Goal: Information Seeking & Learning: Learn about a topic

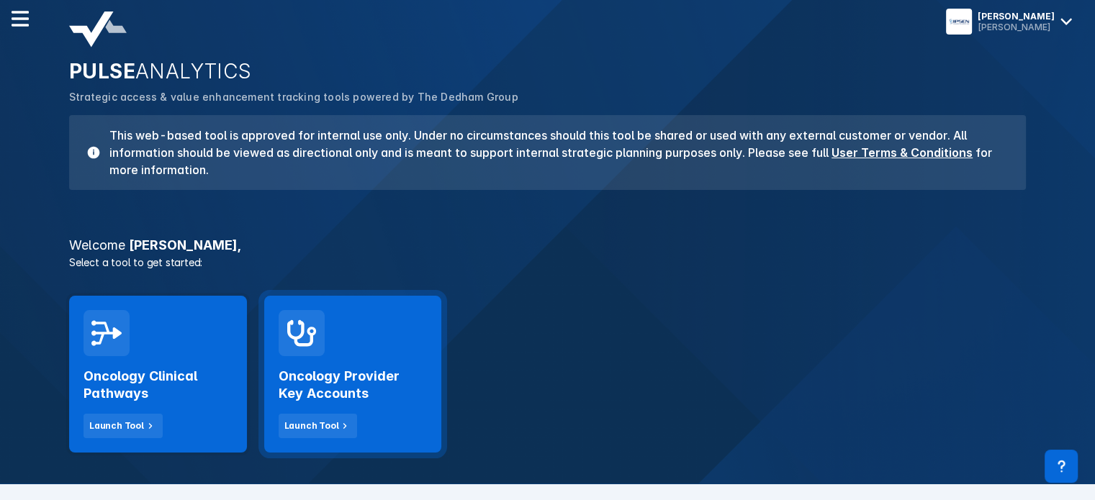
scroll to position [144, 0]
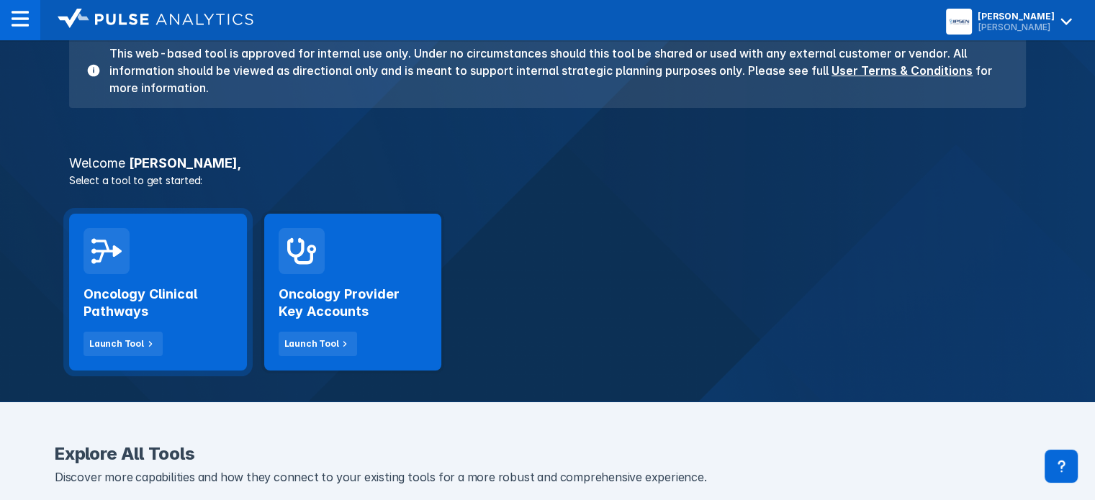
click at [144, 272] on div "Oncology Clinical Pathways Launch Tool" at bounding box center [158, 292] width 178 height 157
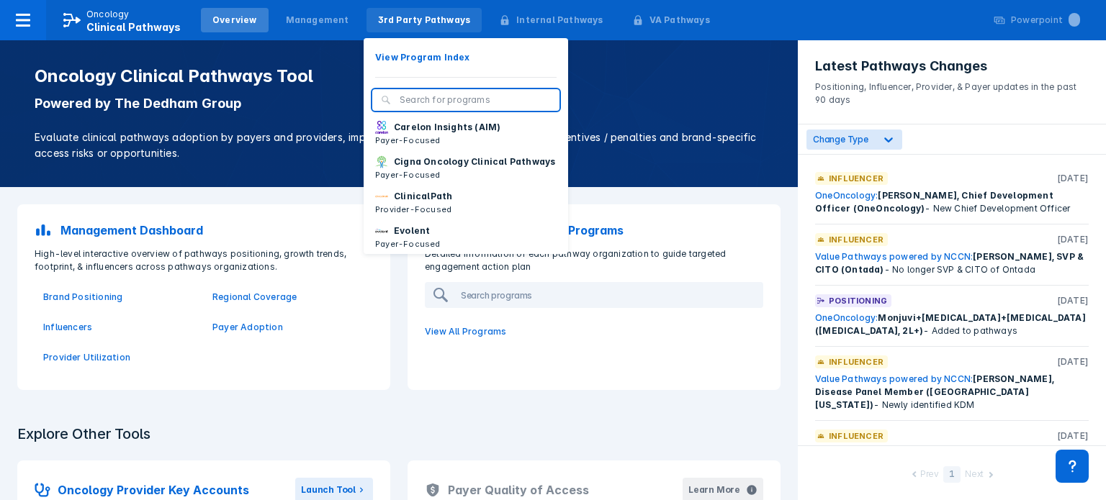
click at [424, 25] on div "3rd Party Pathways" at bounding box center [424, 20] width 93 height 13
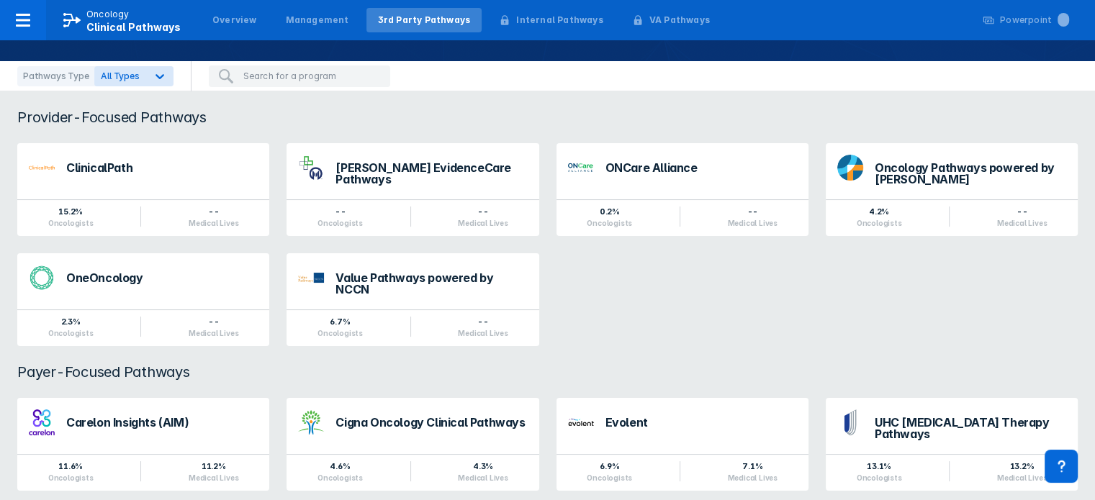
scroll to position [117, 0]
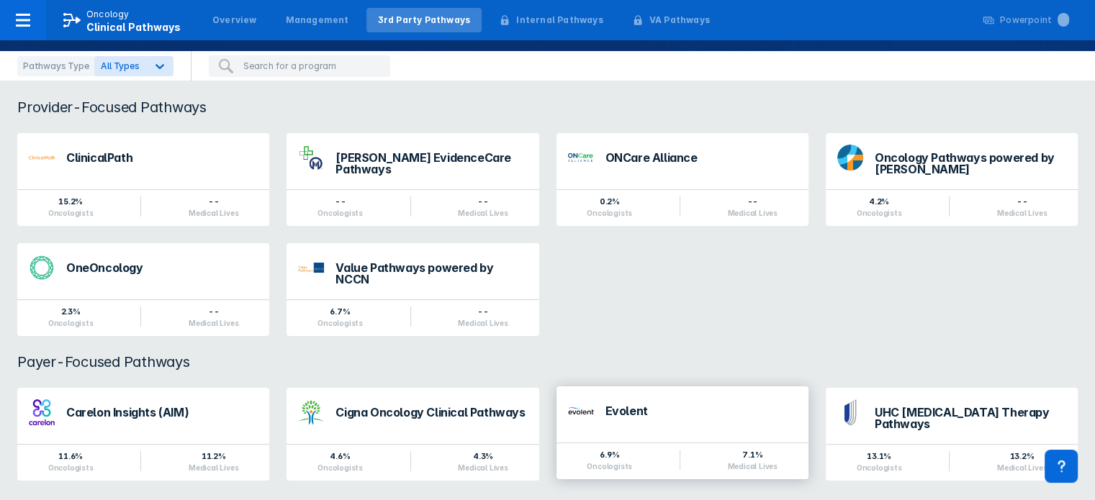
click at [625, 405] on div "Evolent" at bounding box center [702, 411] width 192 height 12
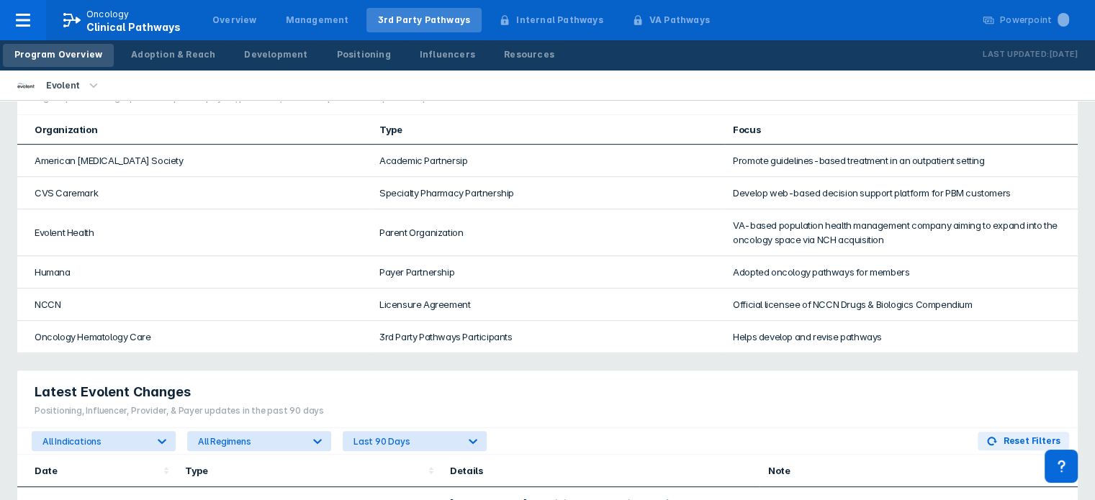
scroll to position [504, 0]
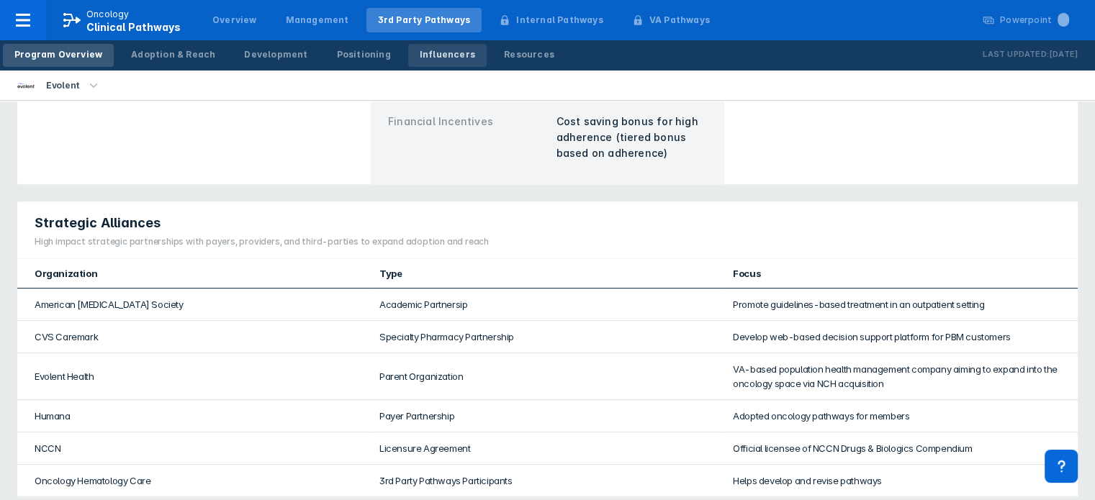
click at [426, 53] on div "Influencers" at bounding box center [447, 54] width 55 height 13
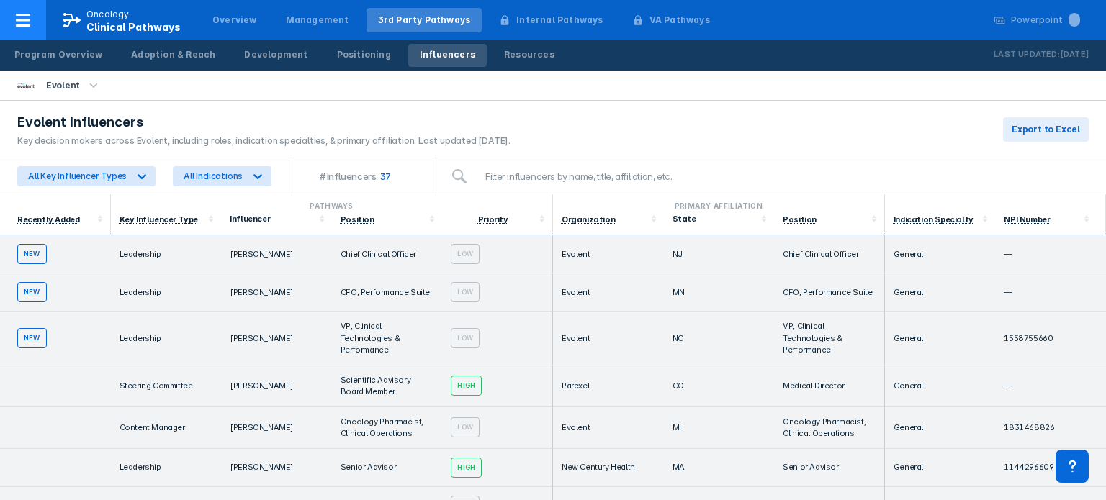
click at [102, 26] on span "Clinical Pathways" at bounding box center [133, 27] width 94 height 12
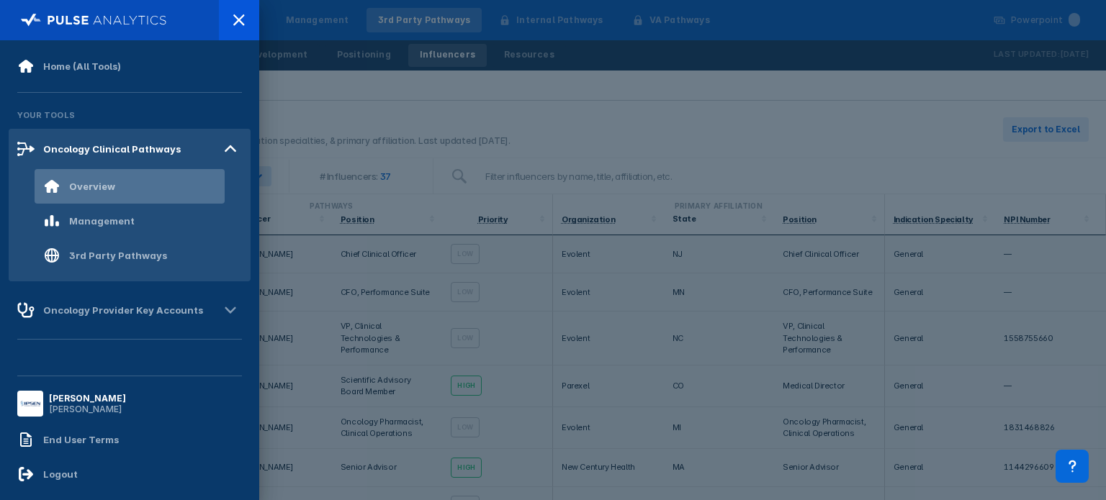
click at [107, 183] on div "Overview" at bounding box center [92, 187] width 46 height 12
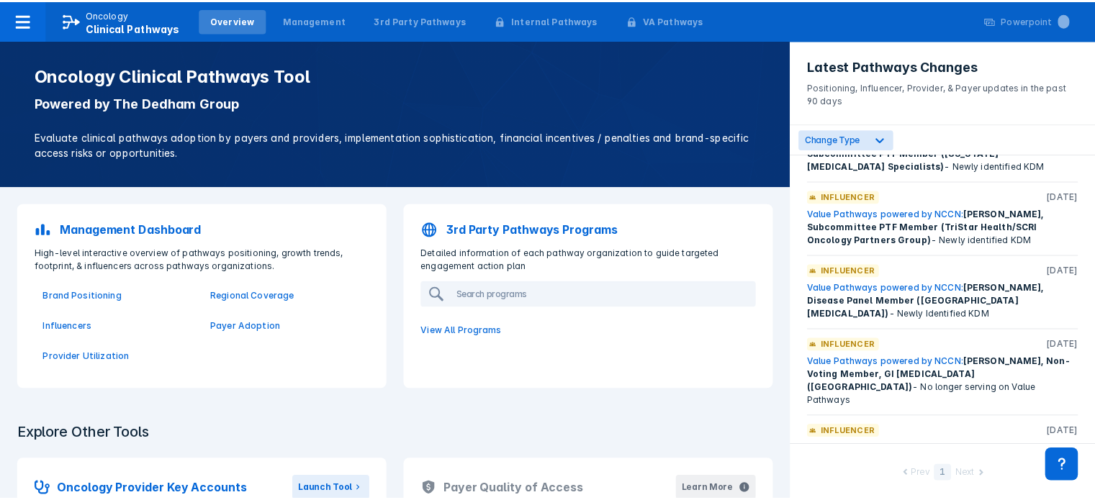
scroll to position [422, 0]
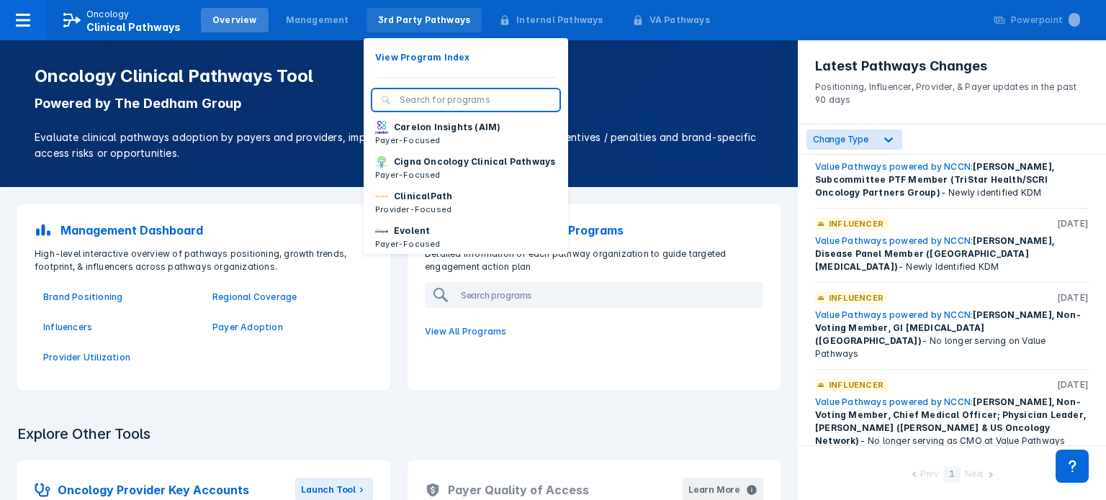
click at [413, 14] on div "3rd Party Pathways" at bounding box center [424, 20] width 93 height 13
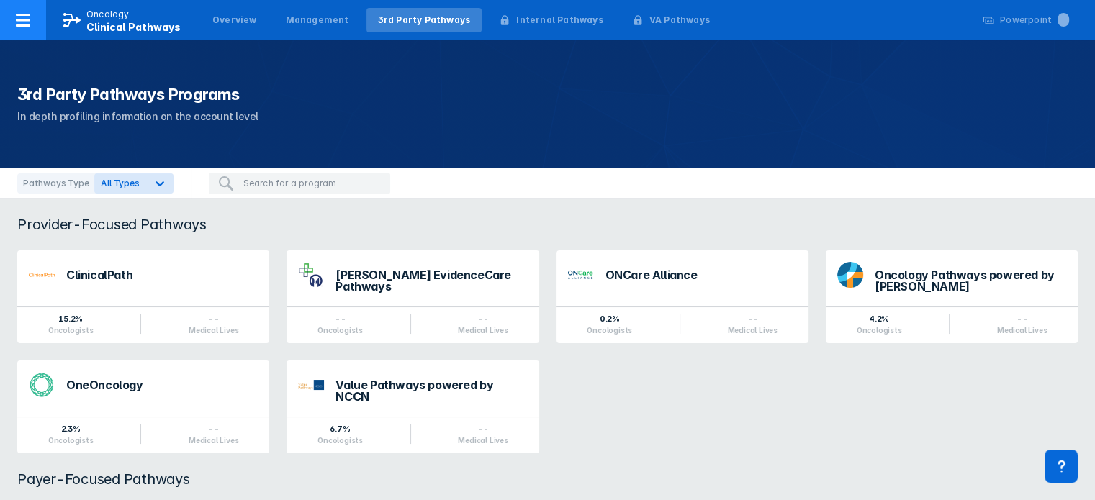
click at [116, 19] on p "Oncology" at bounding box center [107, 14] width 43 height 13
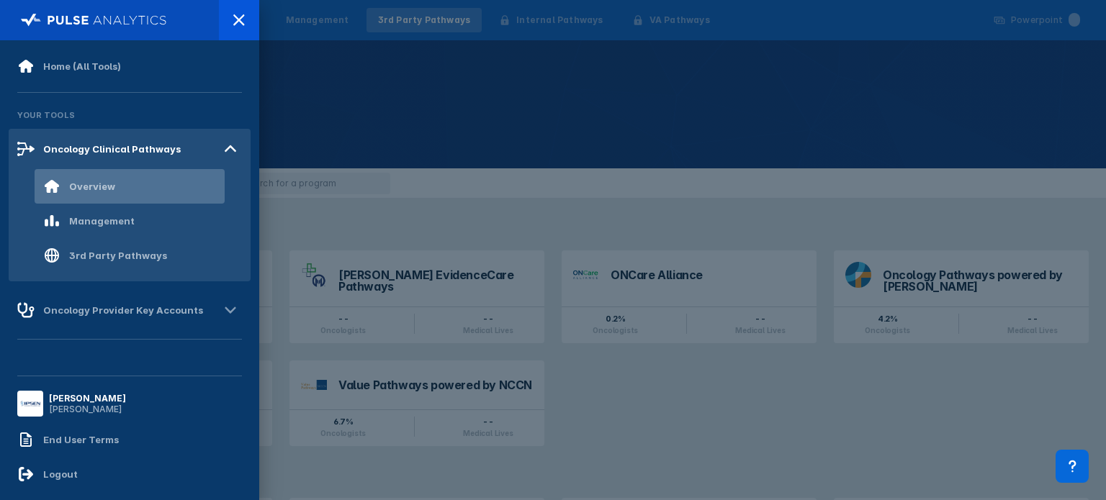
click at [95, 189] on div "Overview" at bounding box center [92, 187] width 46 height 12
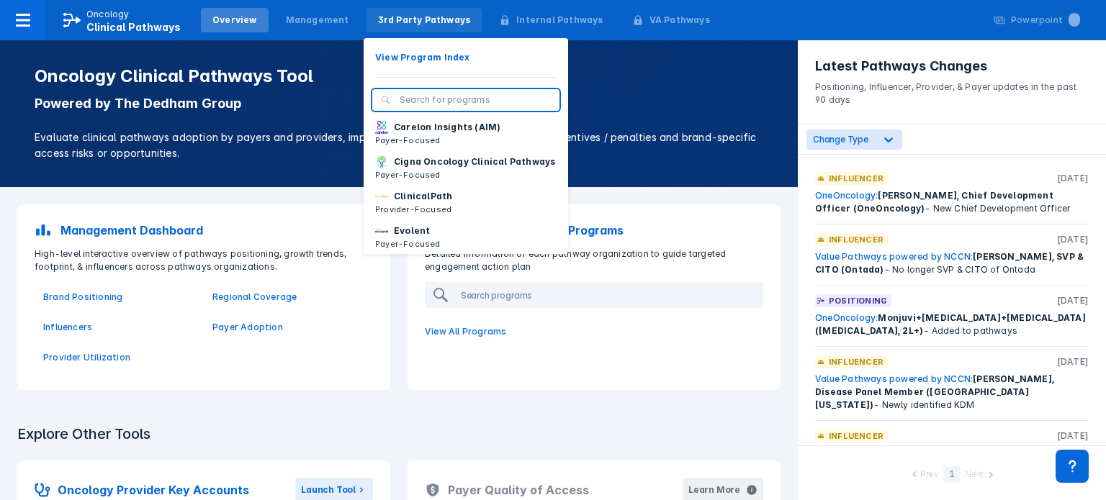
click at [415, 19] on div "3rd Party Pathways" at bounding box center [424, 20] width 93 height 13
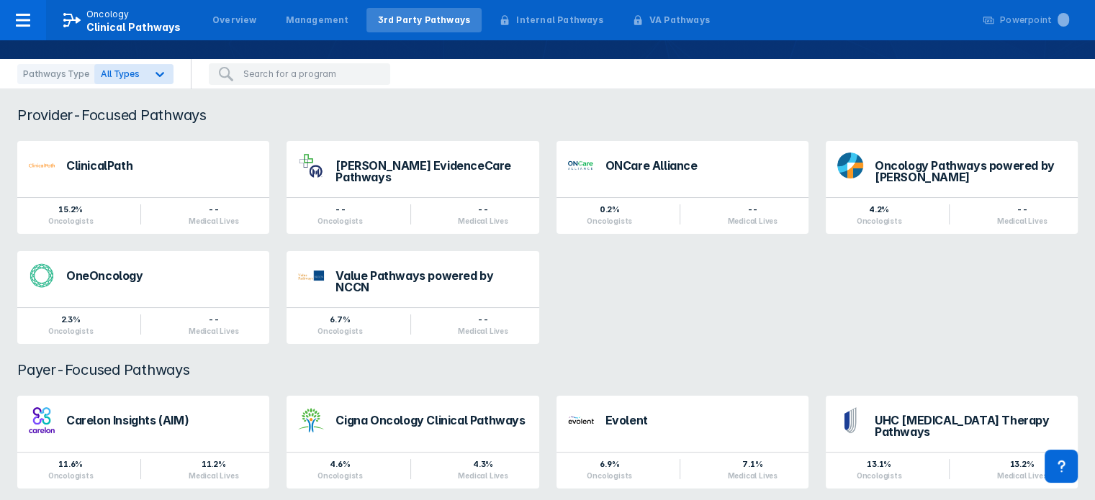
scroll to position [117, 0]
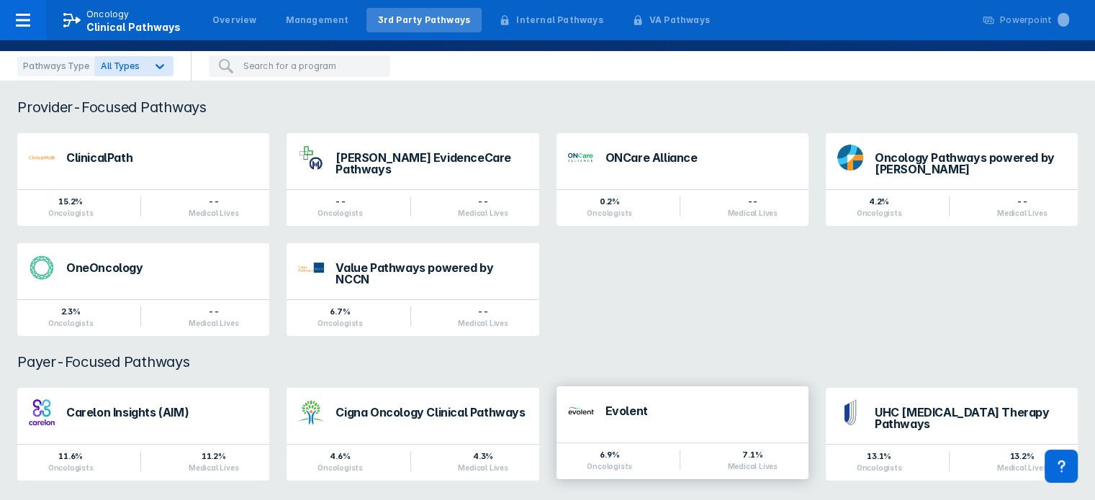
click at [649, 405] on div "Evolent" at bounding box center [702, 411] width 192 height 12
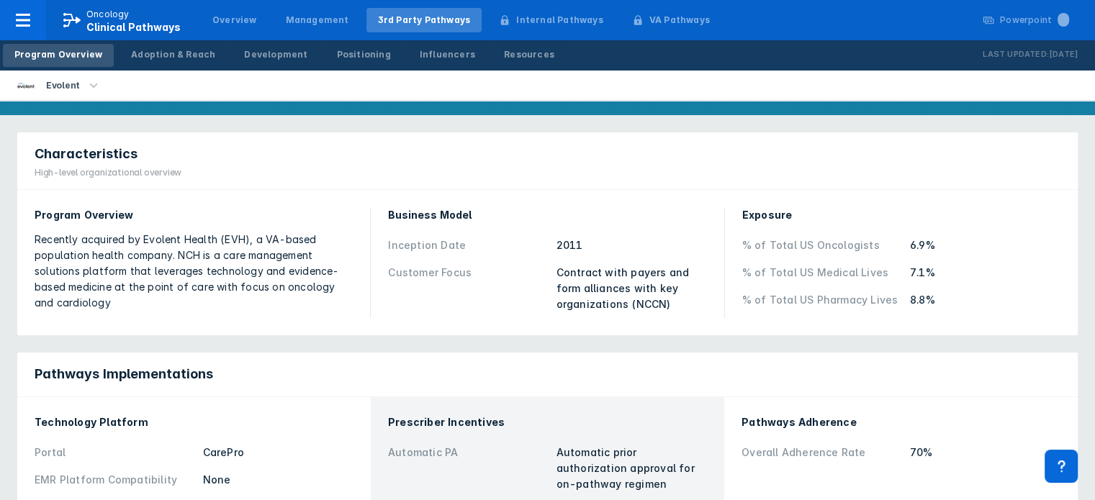
scroll to position [144, 0]
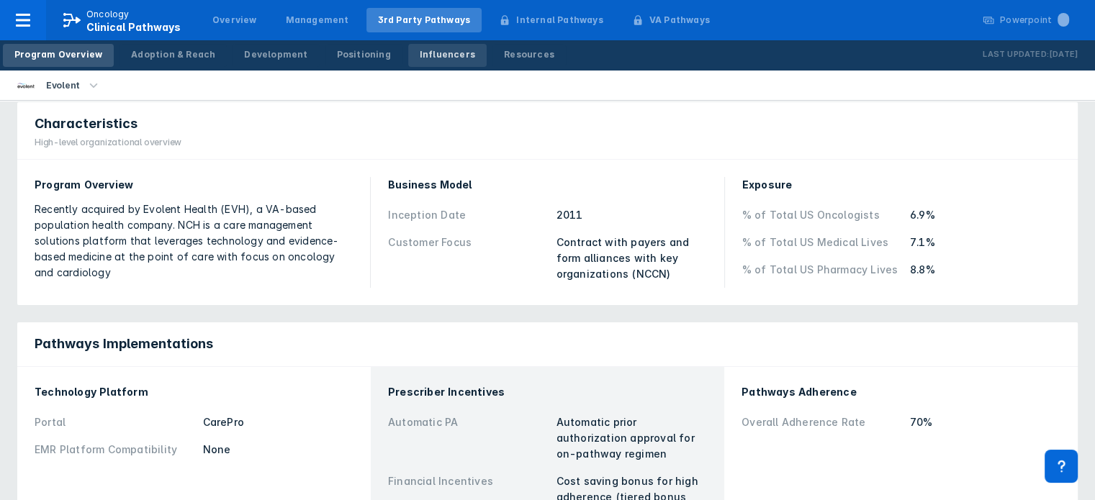
click at [426, 55] on div "Influencers" at bounding box center [447, 54] width 55 height 13
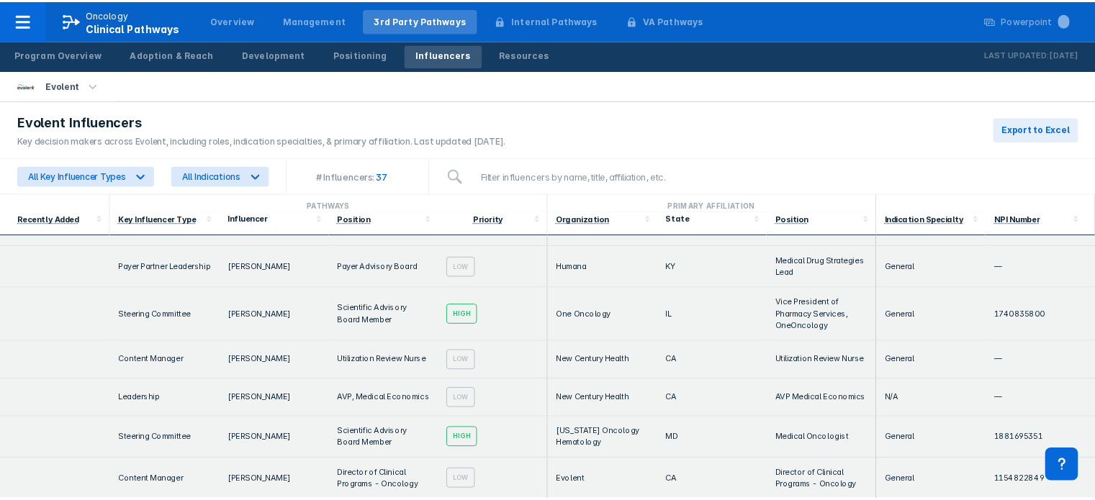
scroll to position [792, 0]
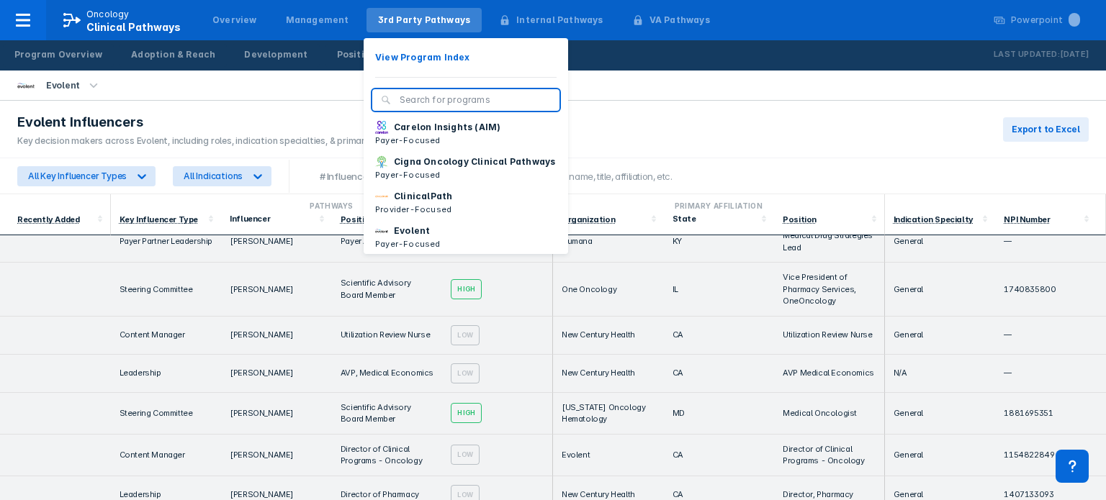
click at [389, 19] on div "3rd Party Pathways" at bounding box center [424, 20] width 93 height 13
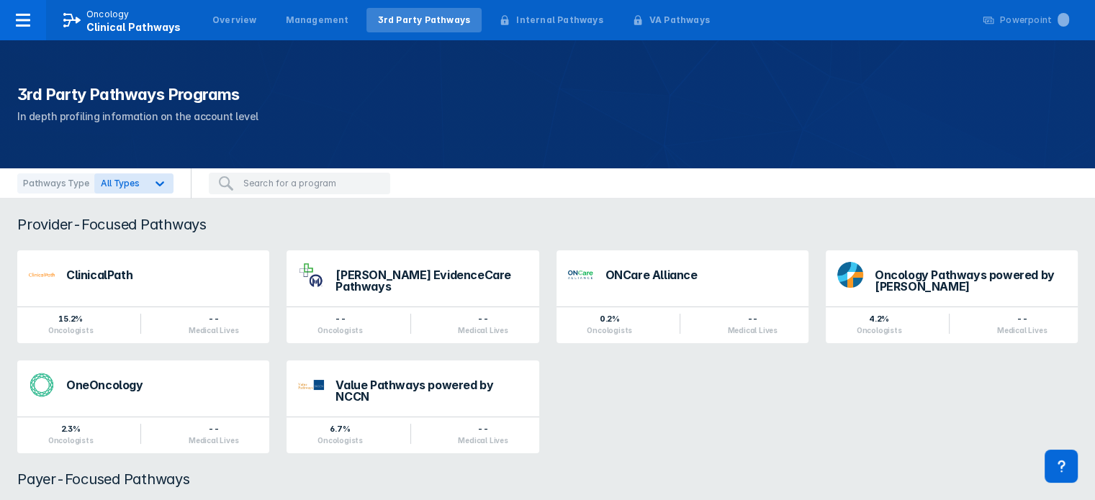
scroll to position [72, 0]
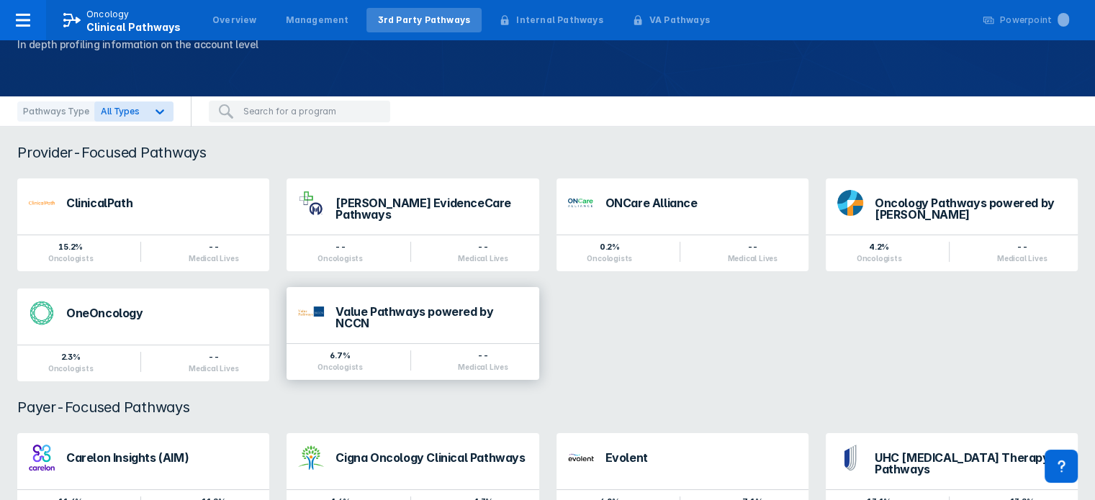
click at [449, 311] on div "Value Pathways powered by NCCN" at bounding box center [432, 317] width 192 height 23
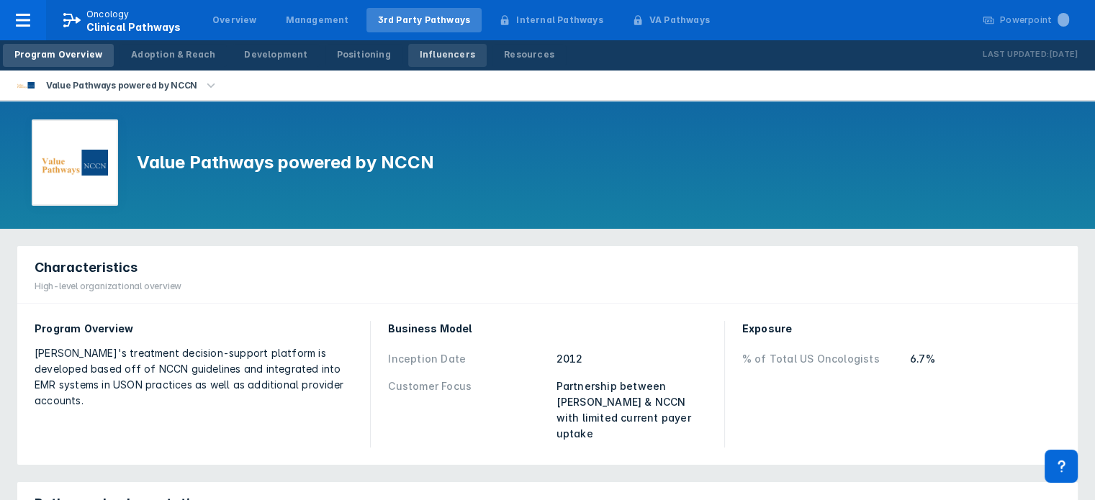
click at [424, 53] on div "Influencers" at bounding box center [447, 54] width 55 height 13
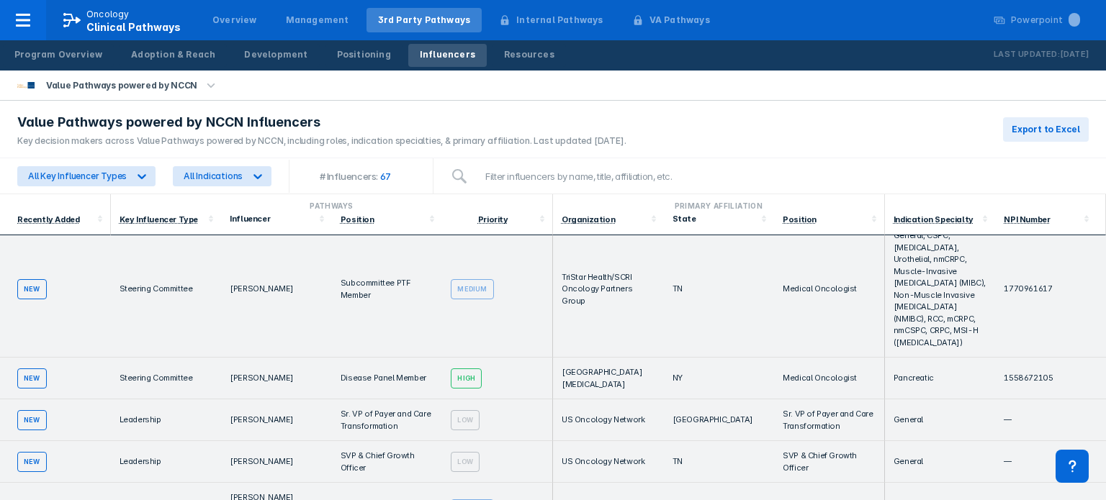
scroll to position [360, 0]
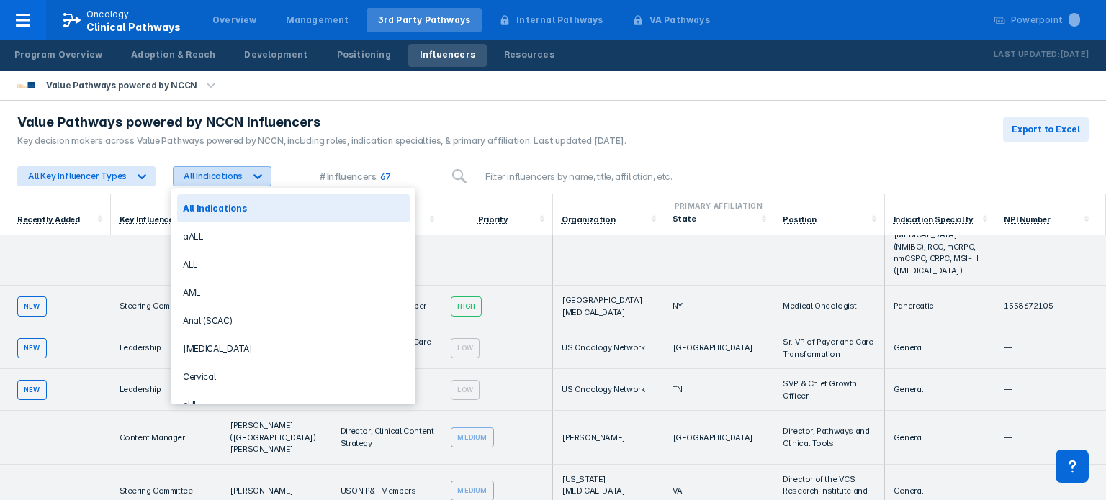
click at [253, 178] on icon at bounding box center [257, 176] width 9 height 5
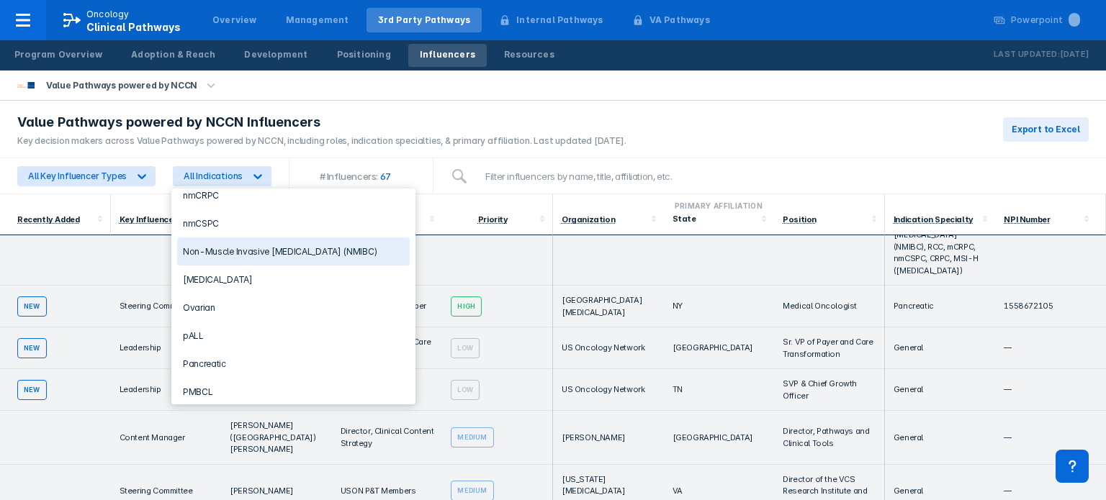
scroll to position [1152, 0]
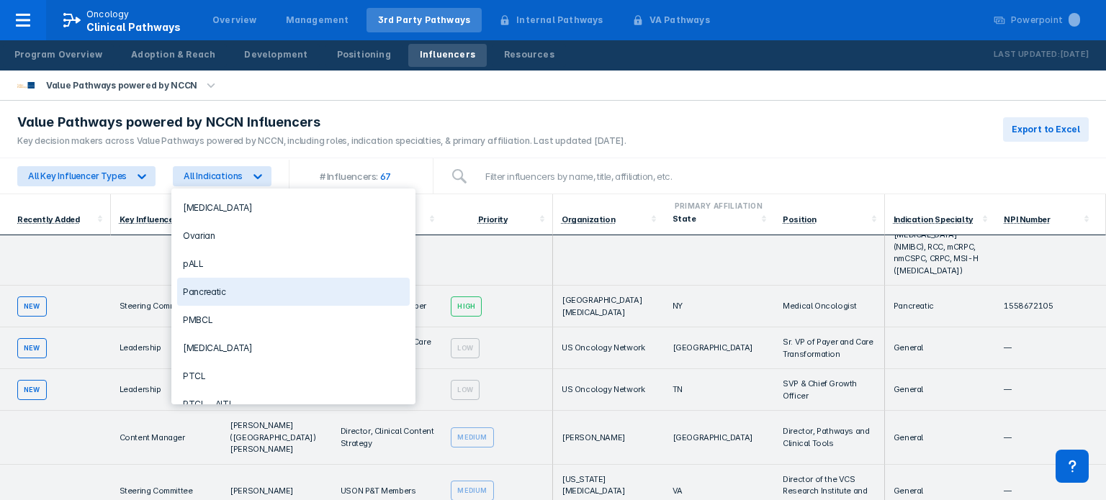
click at [230, 296] on div "Pancreatic" at bounding box center [293, 292] width 233 height 28
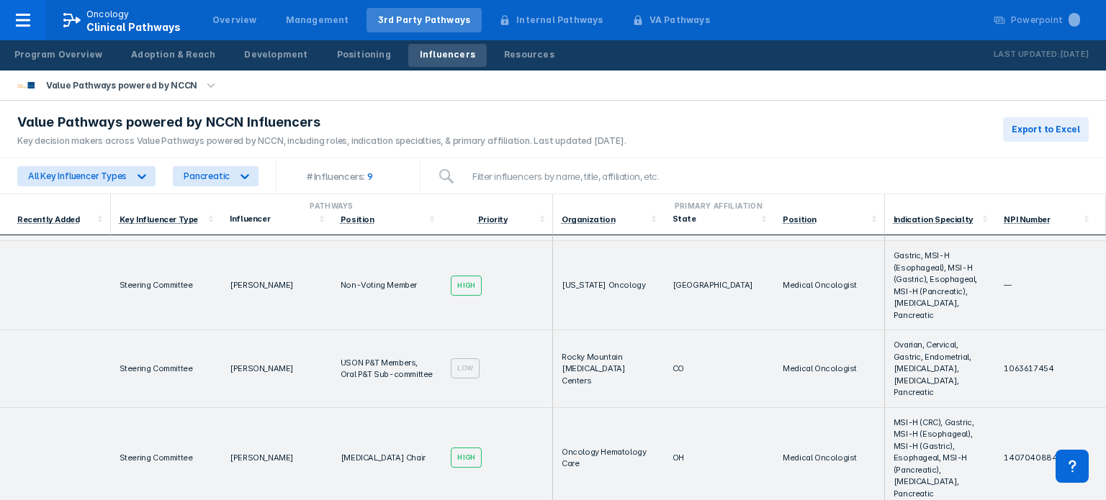
scroll to position [216, 0]
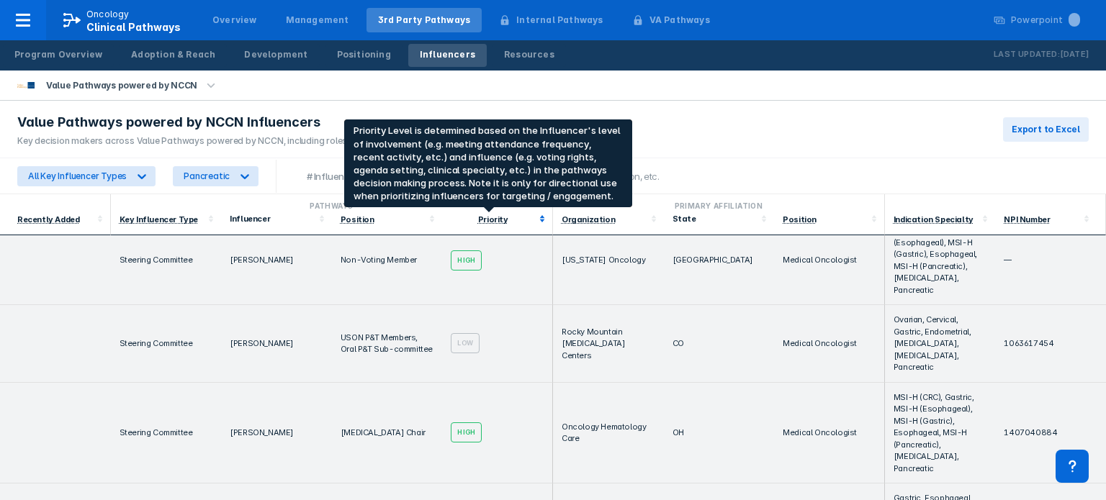
click at [491, 220] on div "Priority" at bounding box center [493, 220] width 30 height 10
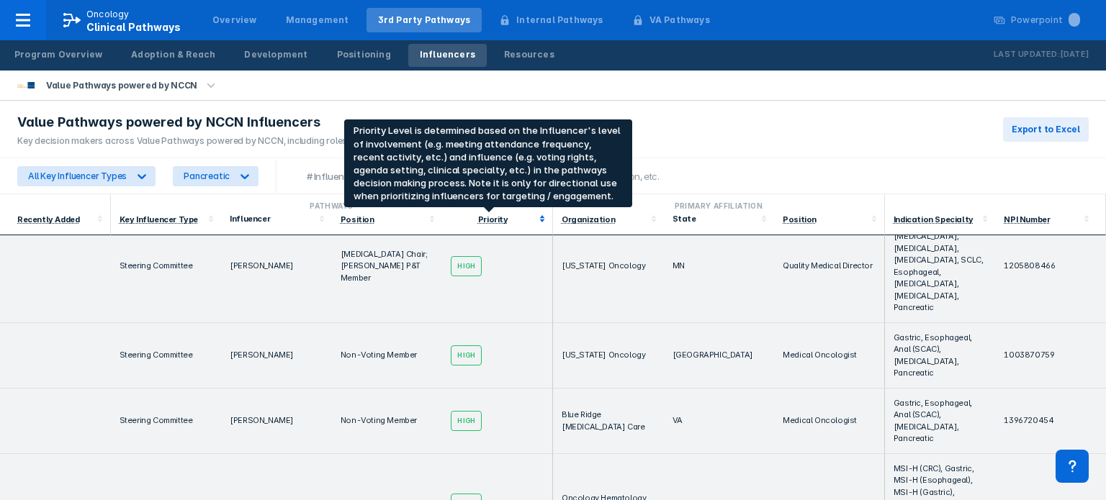
scroll to position [0, 0]
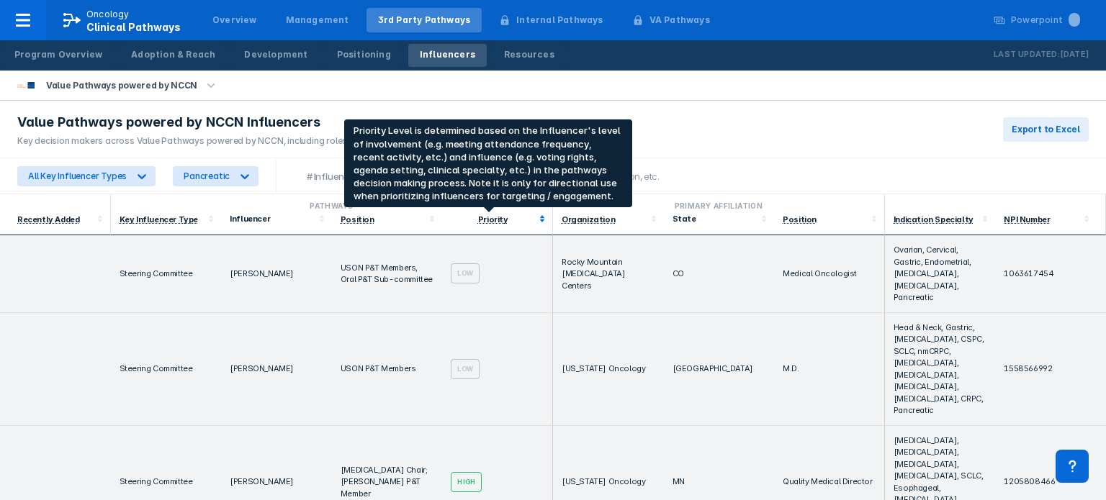
click at [494, 218] on div "Priority" at bounding box center [493, 220] width 30 height 10
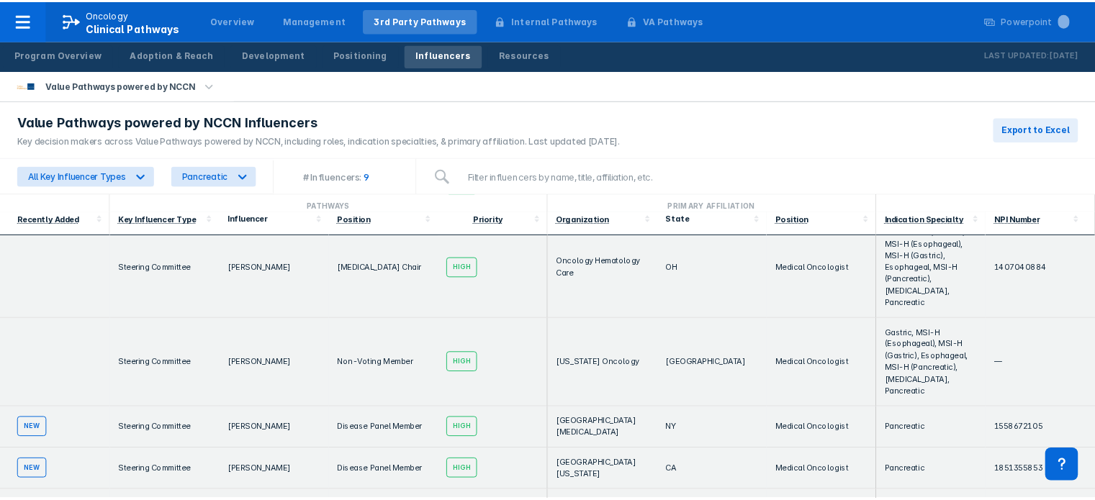
scroll to position [288, 0]
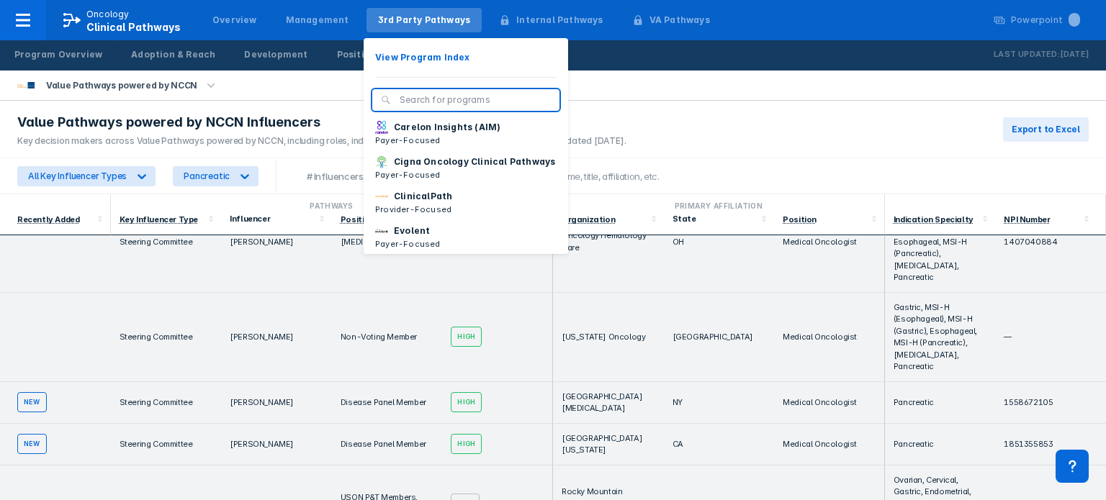
click at [415, 18] on div "3rd Party Pathways" at bounding box center [424, 20] width 93 height 13
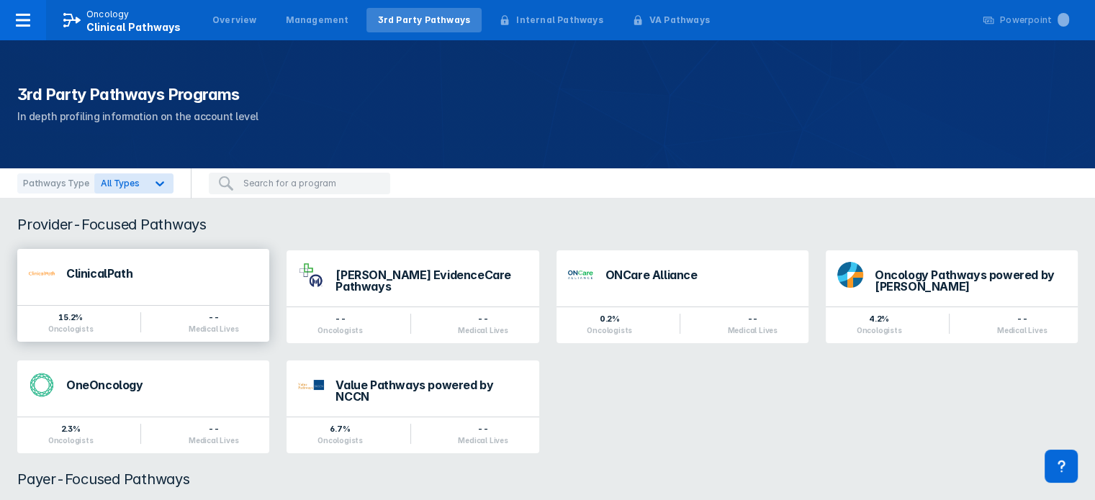
click at [184, 272] on div "ClinicalPath" at bounding box center [162, 274] width 192 height 12
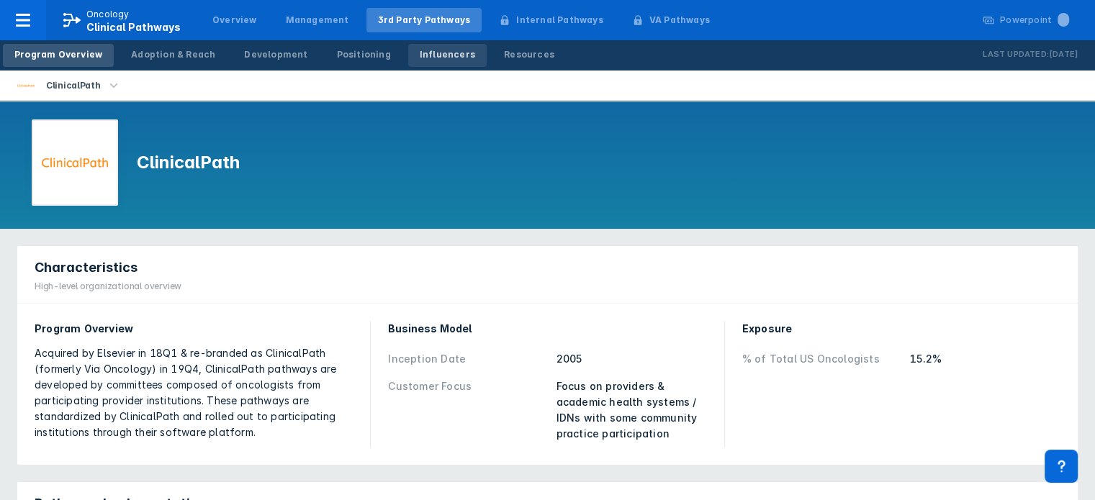
click at [431, 51] on div "Influencers" at bounding box center [447, 54] width 55 height 13
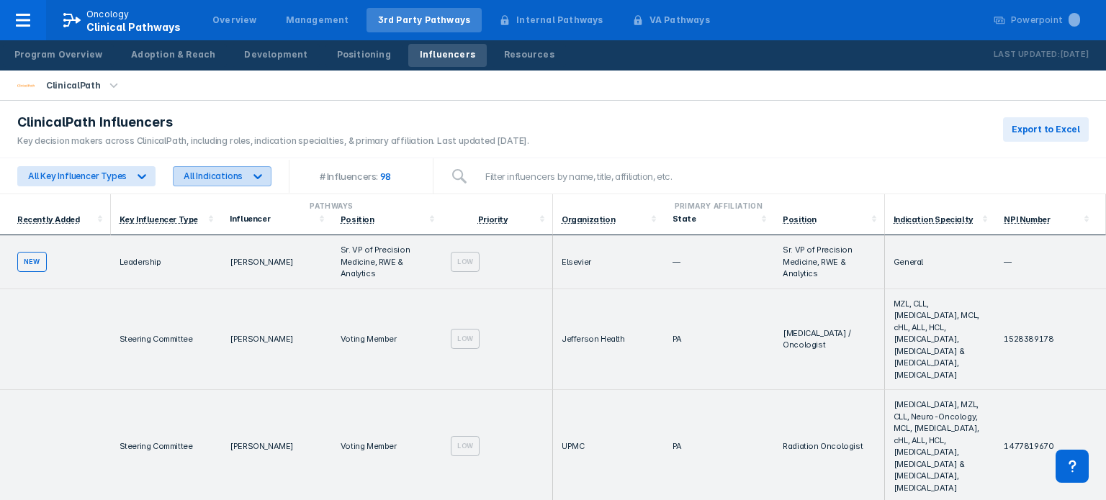
click at [253, 176] on icon at bounding box center [257, 176] width 9 height 5
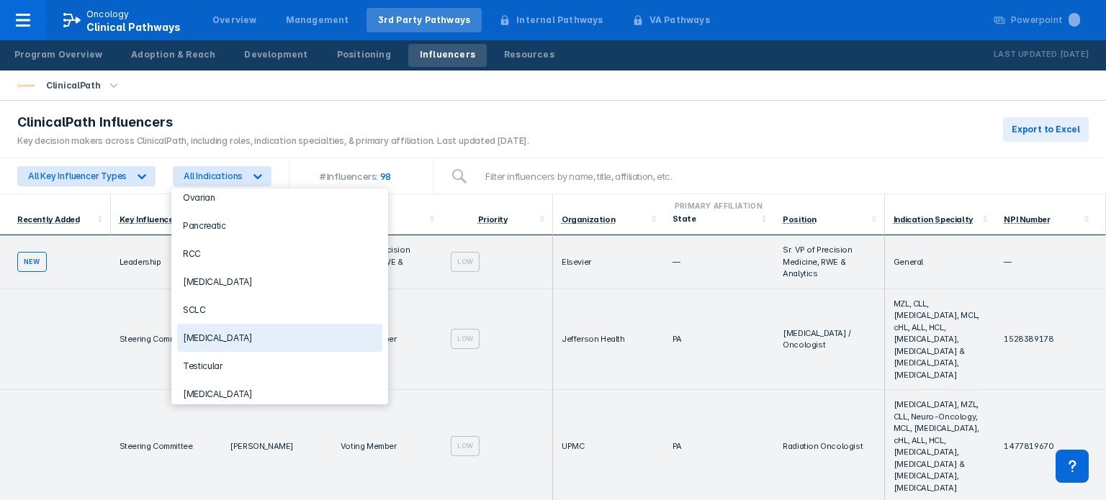
scroll to position [978, 0]
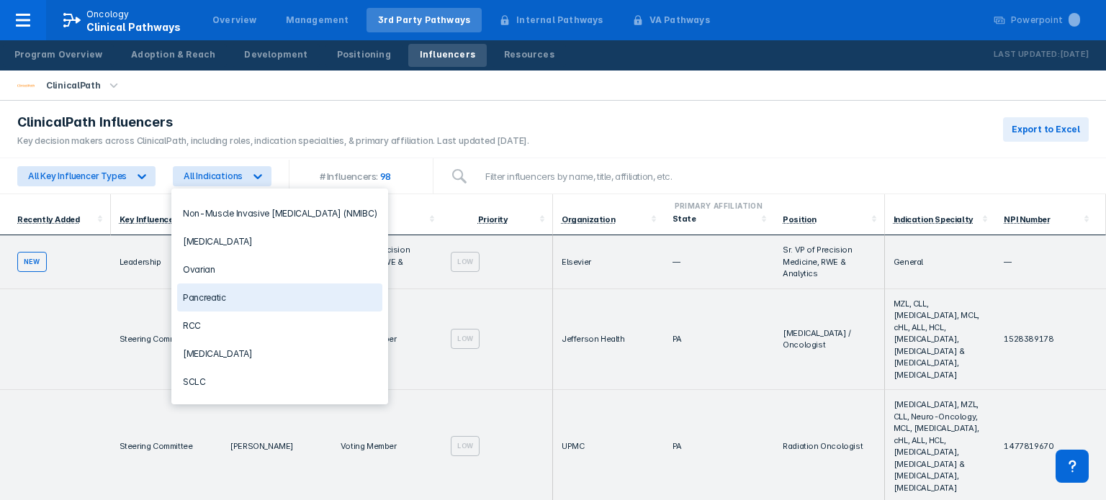
click at [230, 304] on div "Pancreatic" at bounding box center [279, 298] width 205 height 28
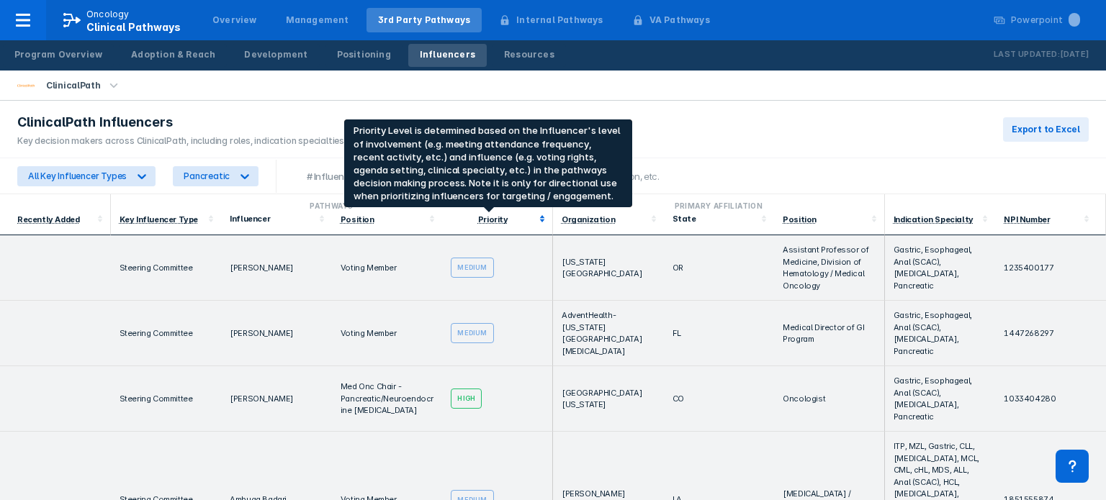
click at [490, 218] on div "Priority" at bounding box center [493, 220] width 30 height 10
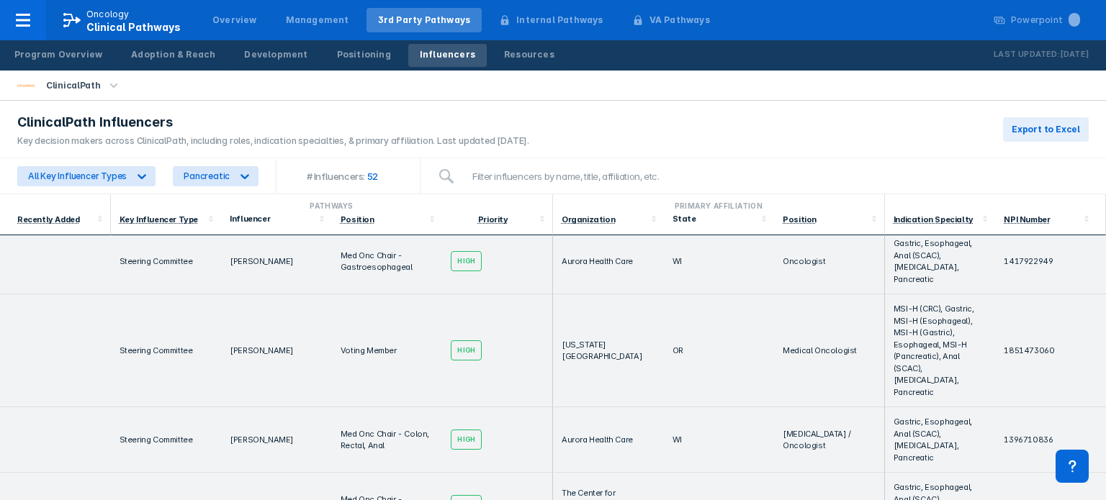
scroll to position [0, 0]
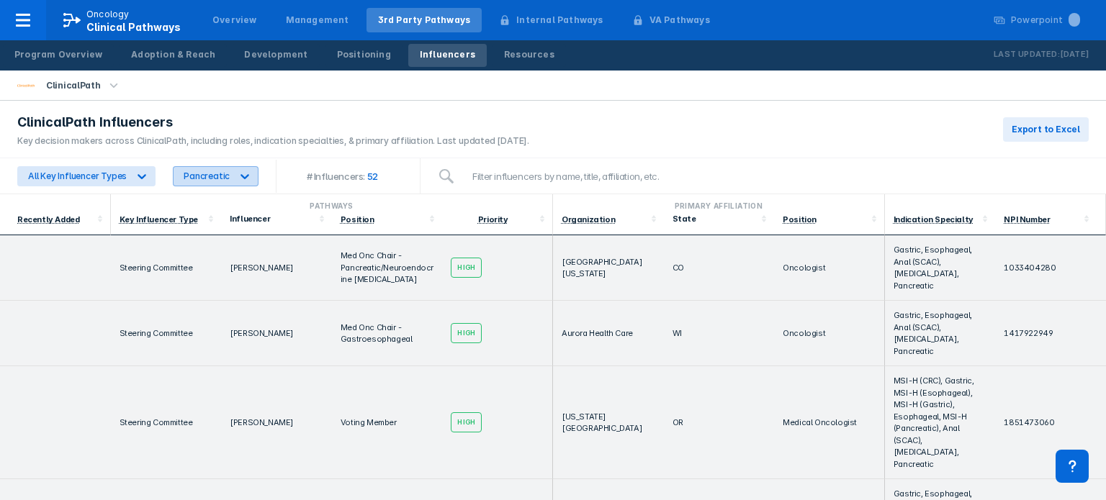
click at [243, 177] on icon at bounding box center [245, 176] width 14 height 14
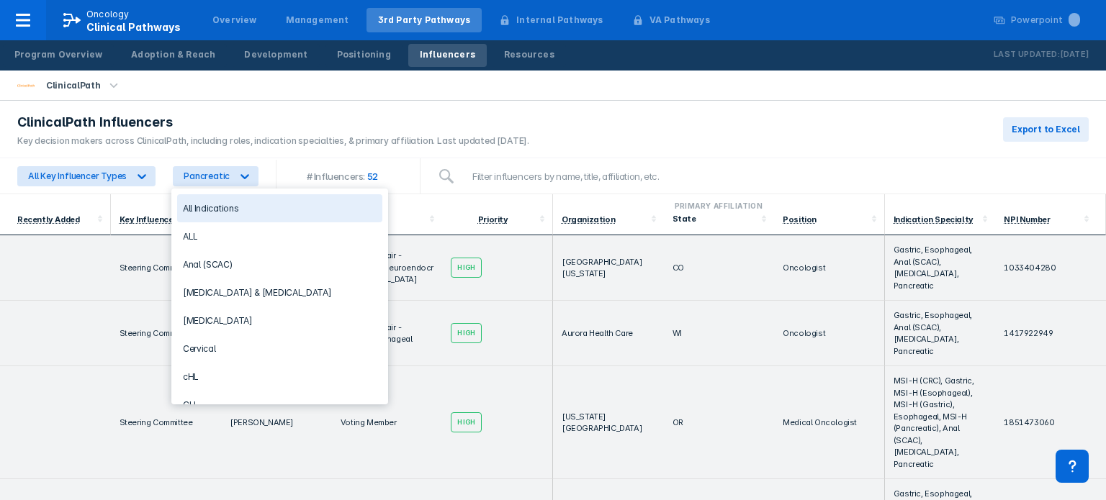
click at [219, 211] on div "All Indications" at bounding box center [279, 208] width 205 height 28
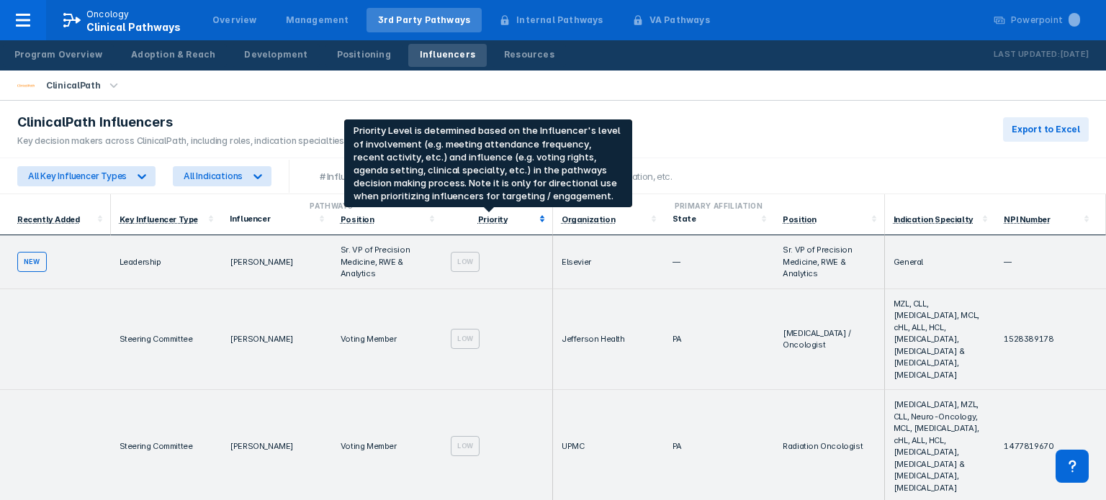
click at [487, 221] on div "Priority" at bounding box center [493, 220] width 30 height 10
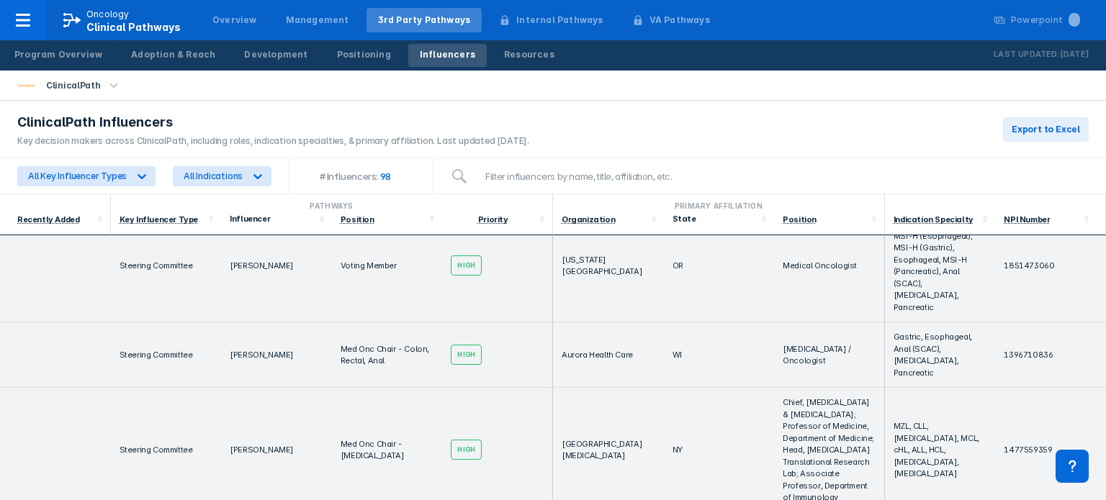
scroll to position [360, 0]
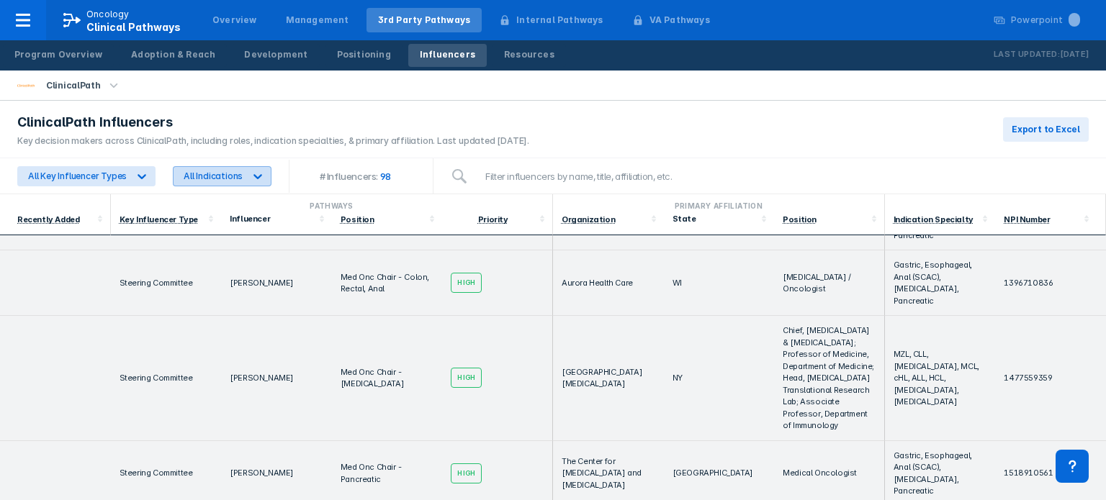
click at [253, 174] on icon at bounding box center [258, 176] width 14 height 14
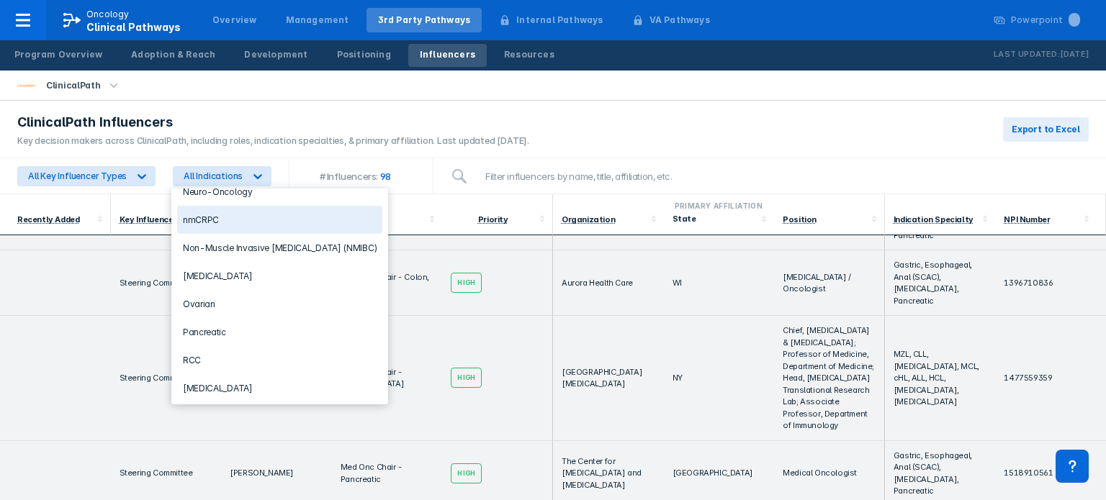
scroll to position [1008, 0]
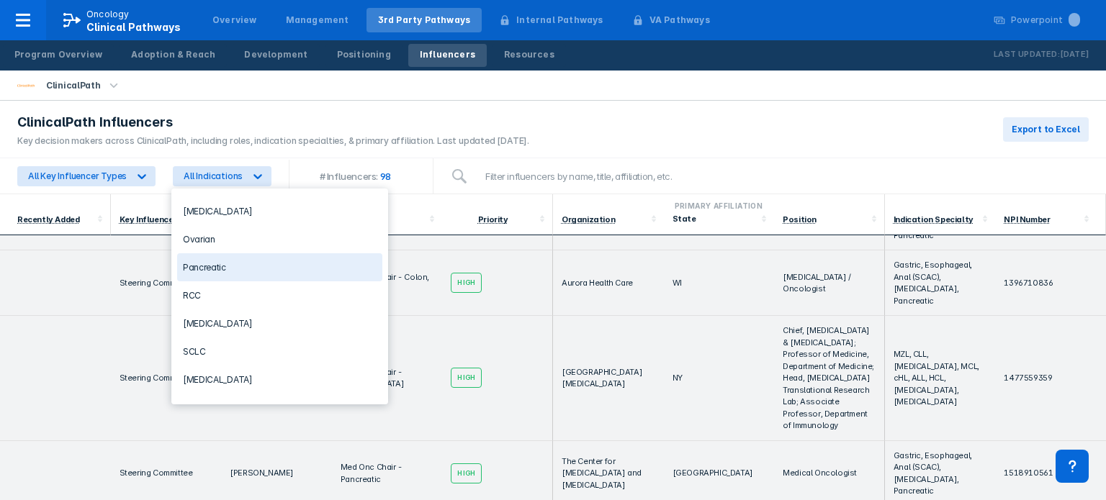
click at [220, 270] on div "Pancreatic" at bounding box center [279, 267] width 205 height 28
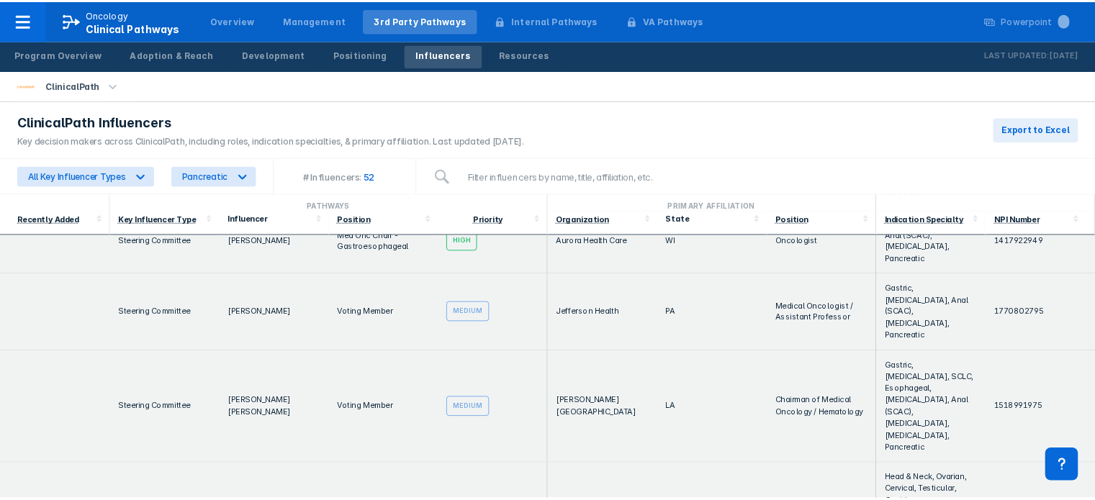
scroll to position [0, 0]
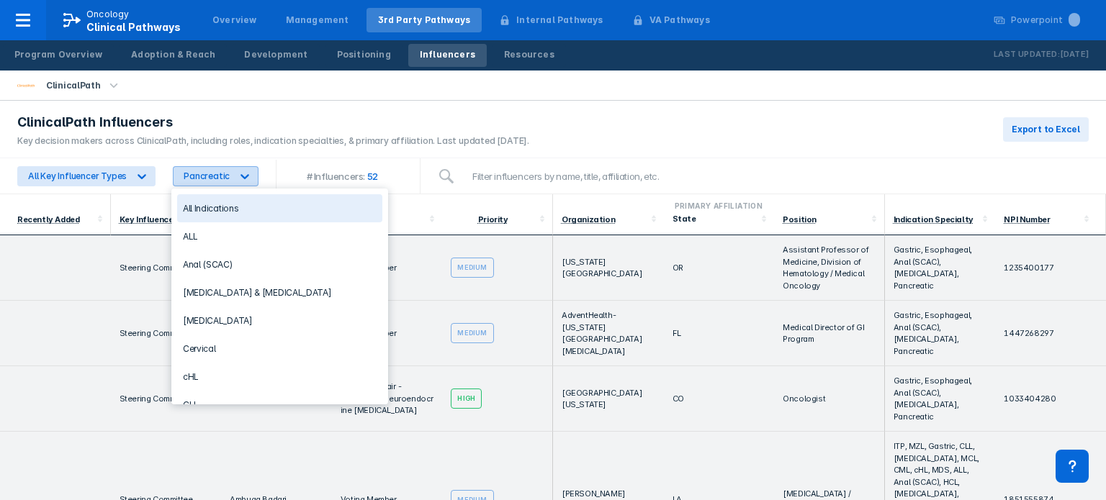
click at [246, 178] on icon at bounding box center [245, 176] width 14 height 14
click at [297, 207] on div "All Indications" at bounding box center [279, 208] width 205 height 28
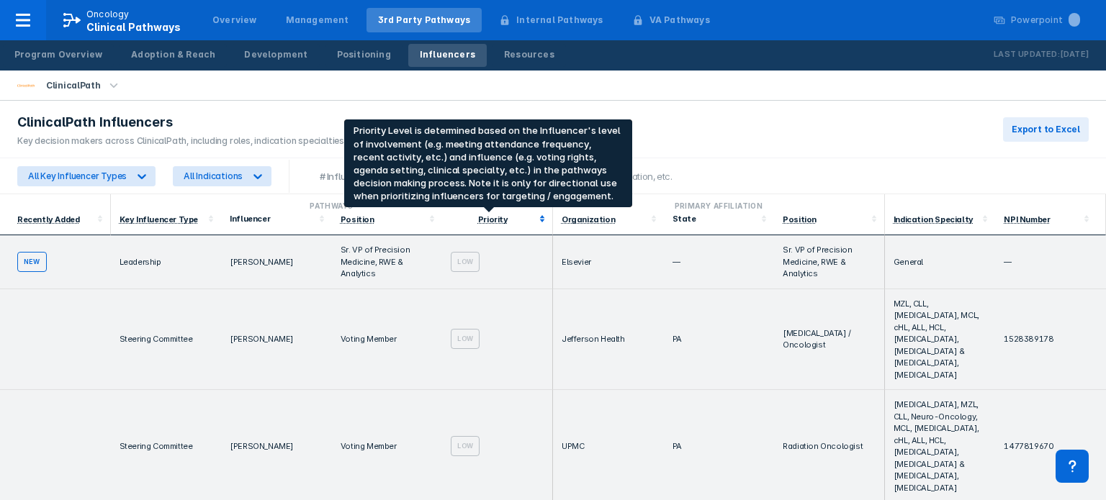
click at [497, 218] on div "Priority" at bounding box center [493, 220] width 30 height 10
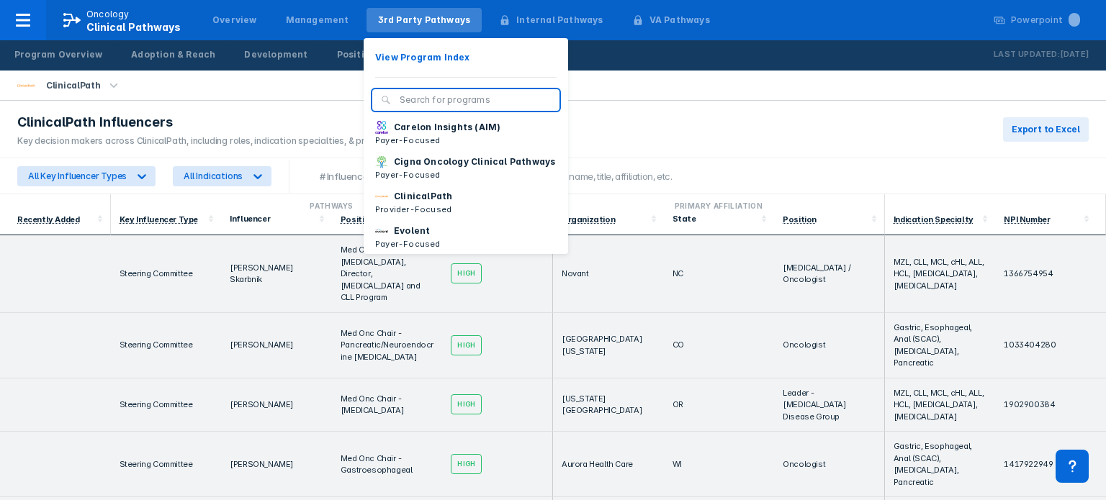
click at [418, 19] on div "3rd Party Pathways" at bounding box center [424, 20] width 93 height 13
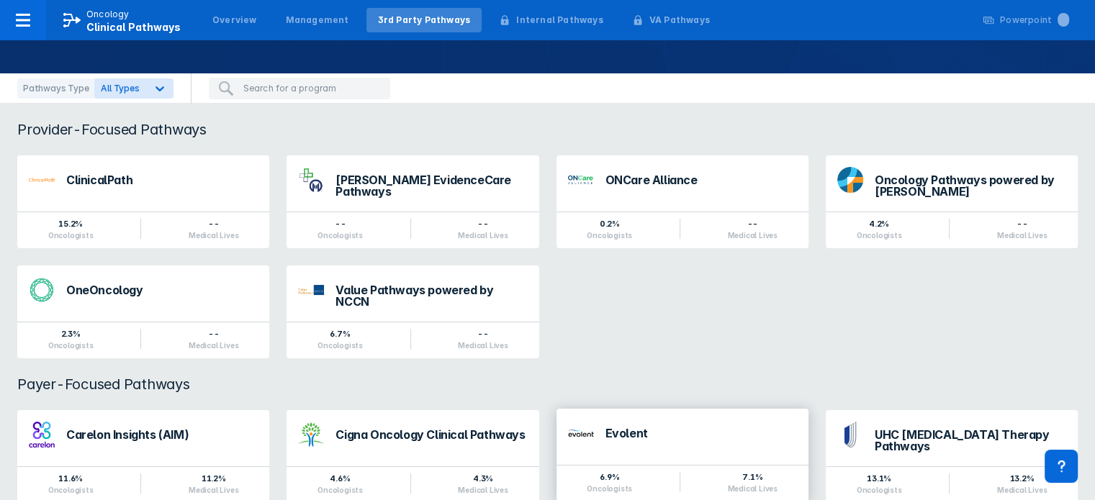
scroll to position [117, 0]
